Goal: Information Seeking & Learning: Learn about a topic

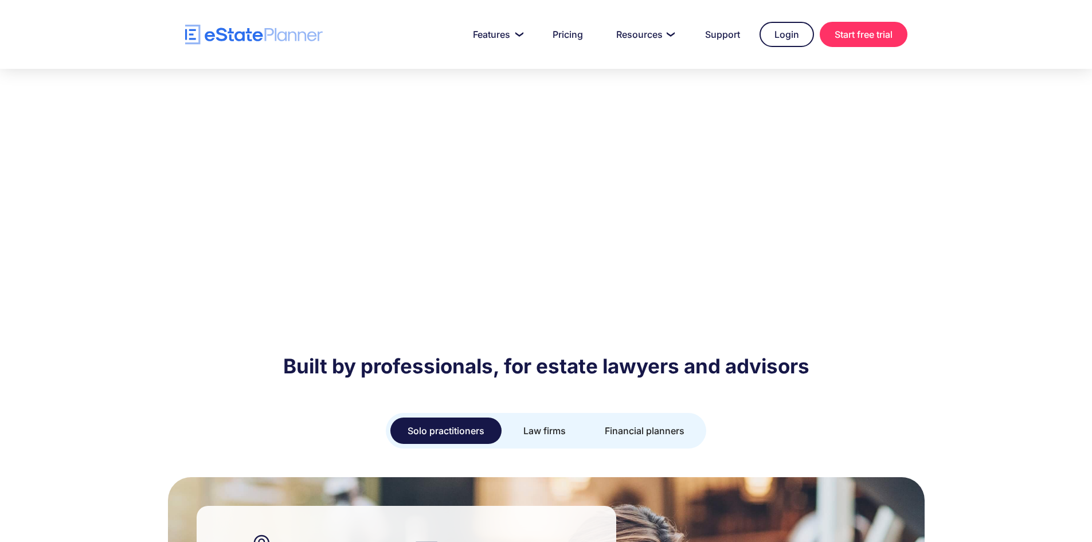
scroll to position [458, 0]
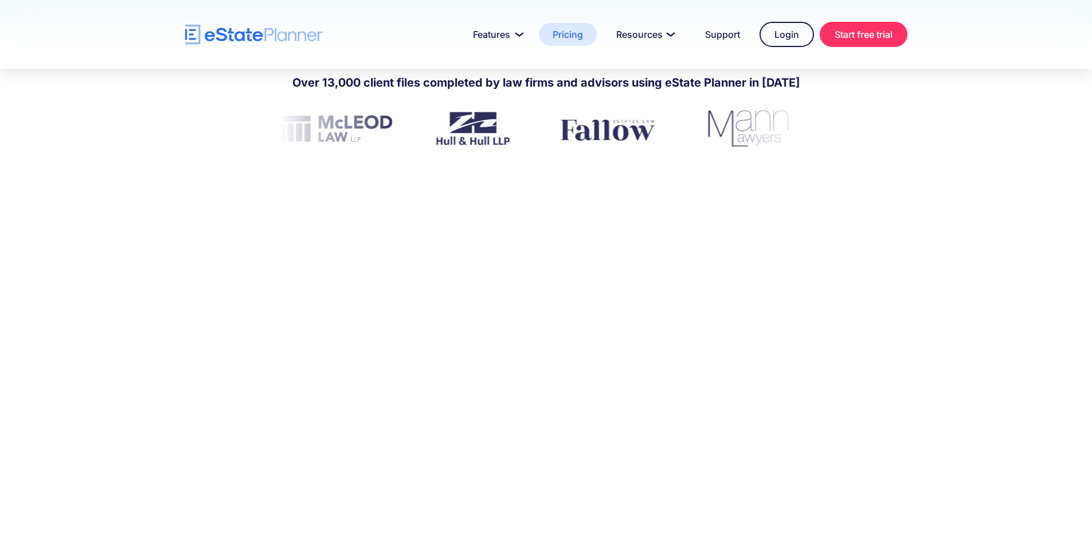
click at [576, 30] on link "Pricing" at bounding box center [568, 34] width 58 height 23
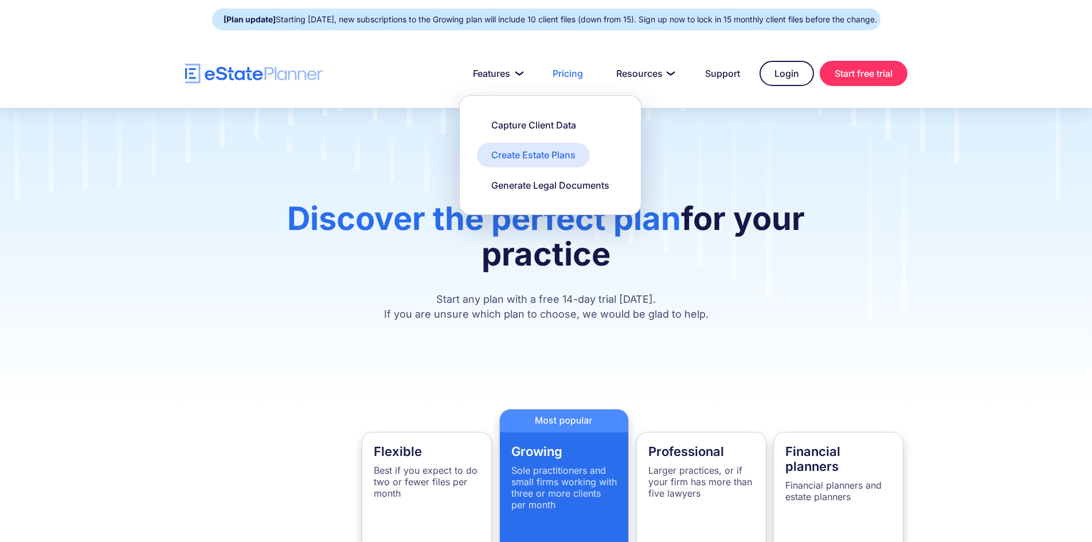
click at [507, 150] on div "Create Estate Plans" at bounding box center [533, 154] width 84 height 13
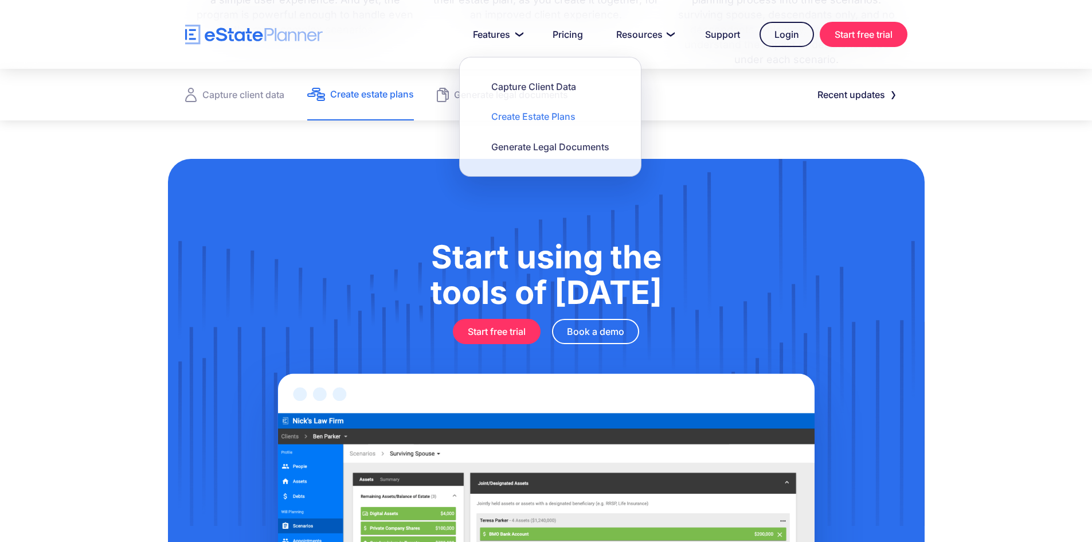
scroll to position [1261, 0]
